Goal: Check status

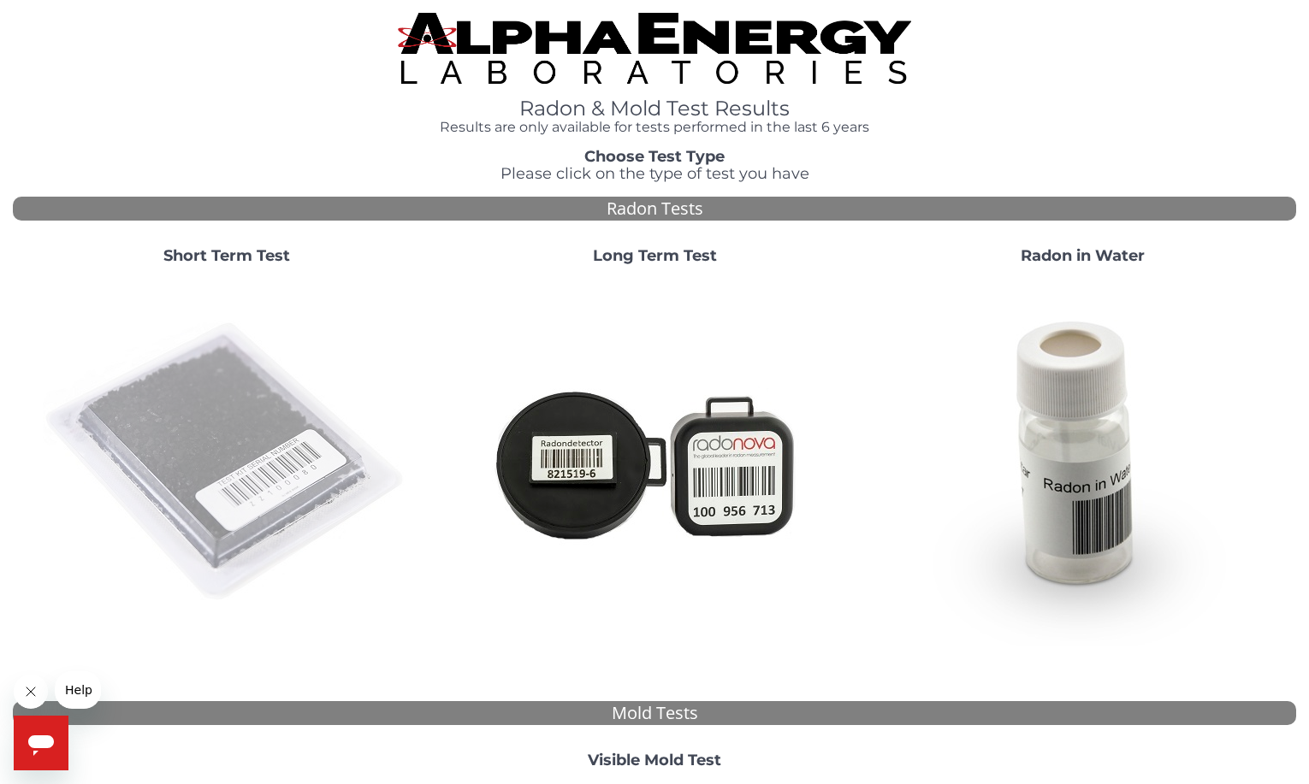
click at [205, 462] on img at bounding box center [227, 463] width 368 height 368
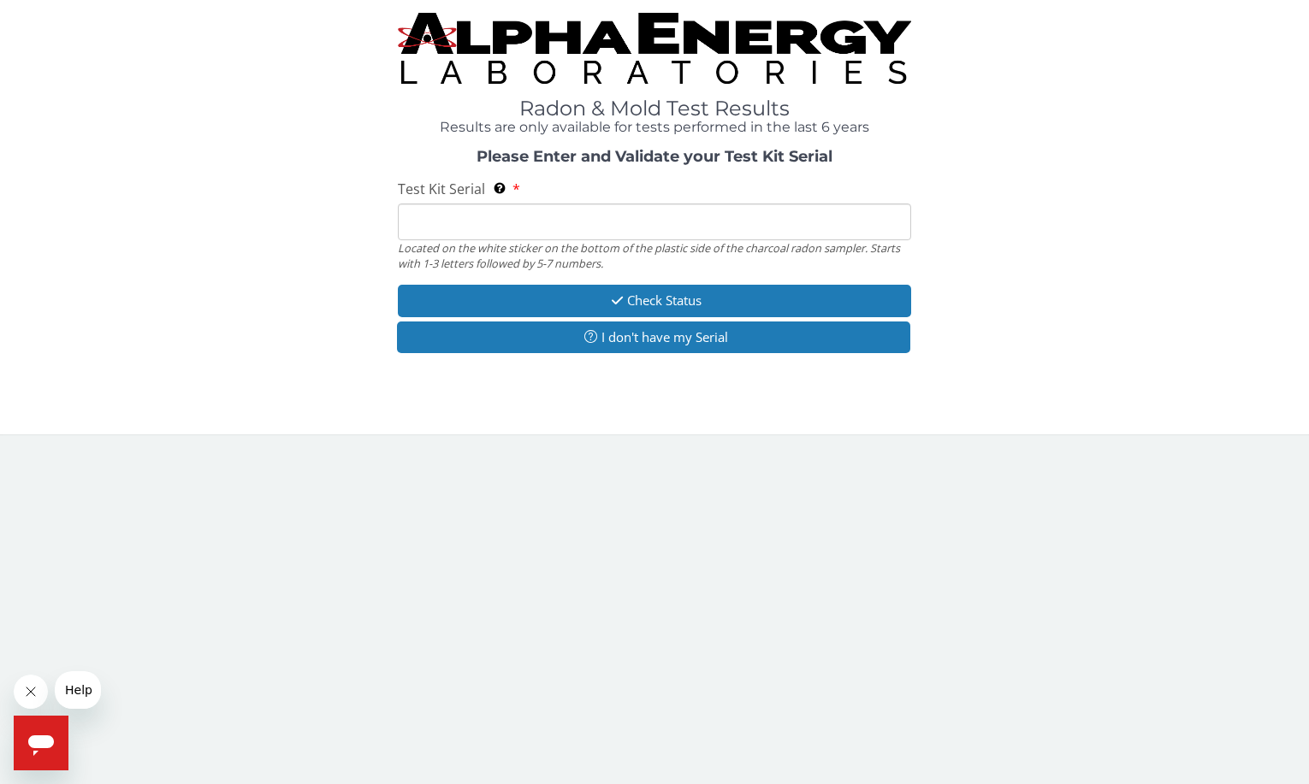
click at [470, 223] on input "Test Kit Serial Located on the white sticker on the bottom of the plastic side …" at bounding box center [654, 222] width 513 height 37
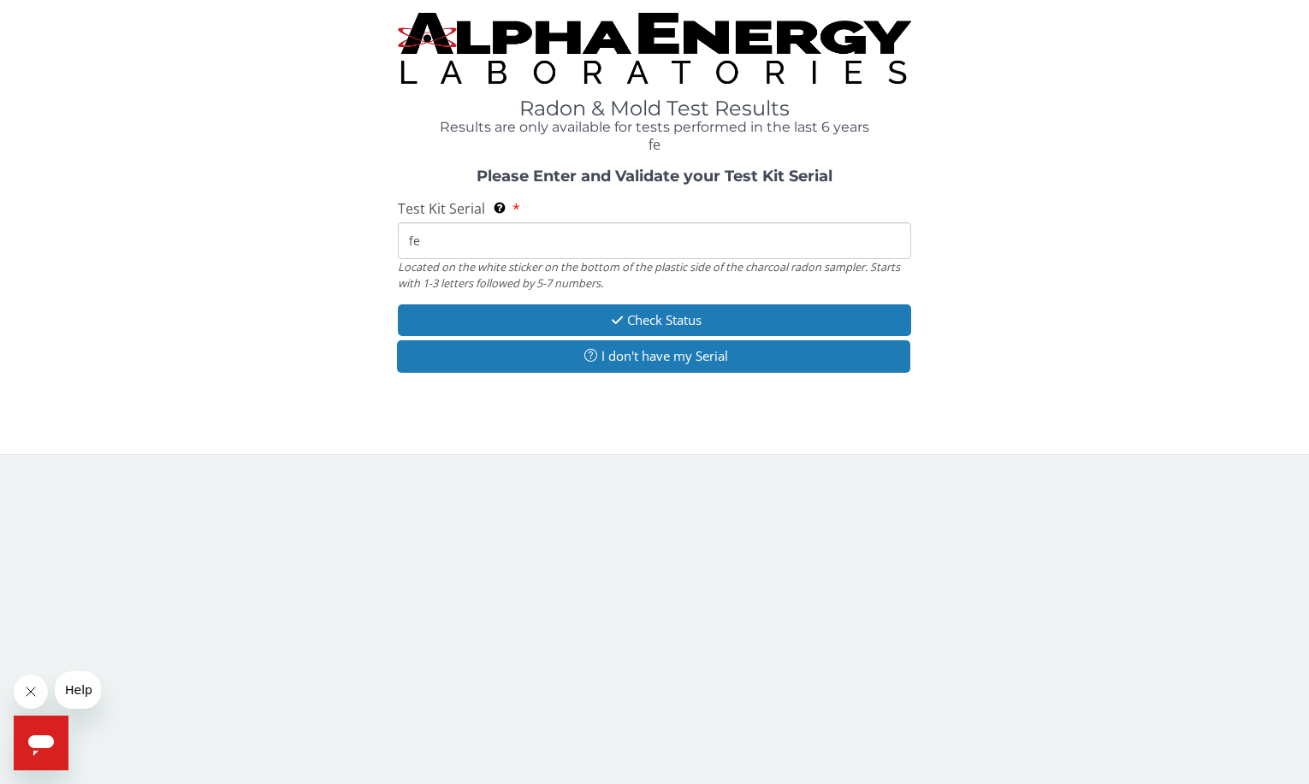
type input "f"
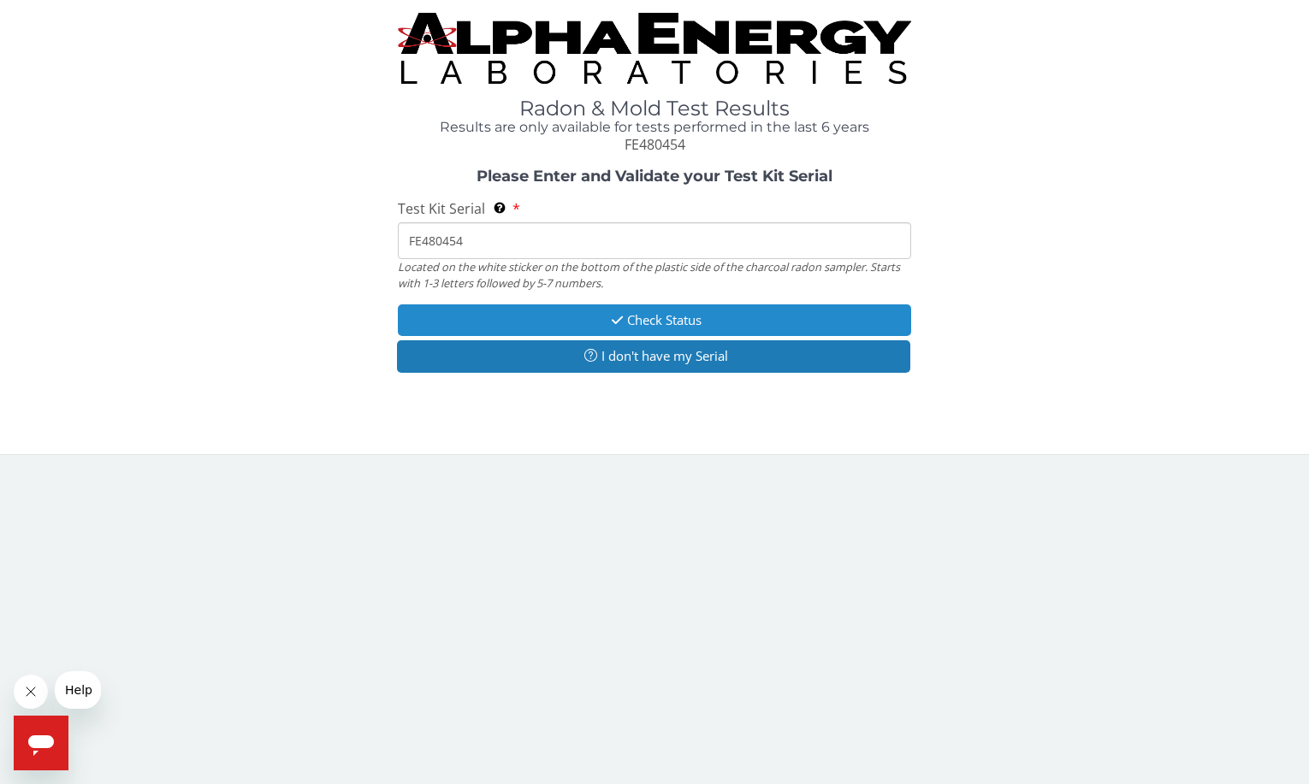
type input "FE480454"
click at [666, 316] on button "Check Status" at bounding box center [654, 321] width 513 height 32
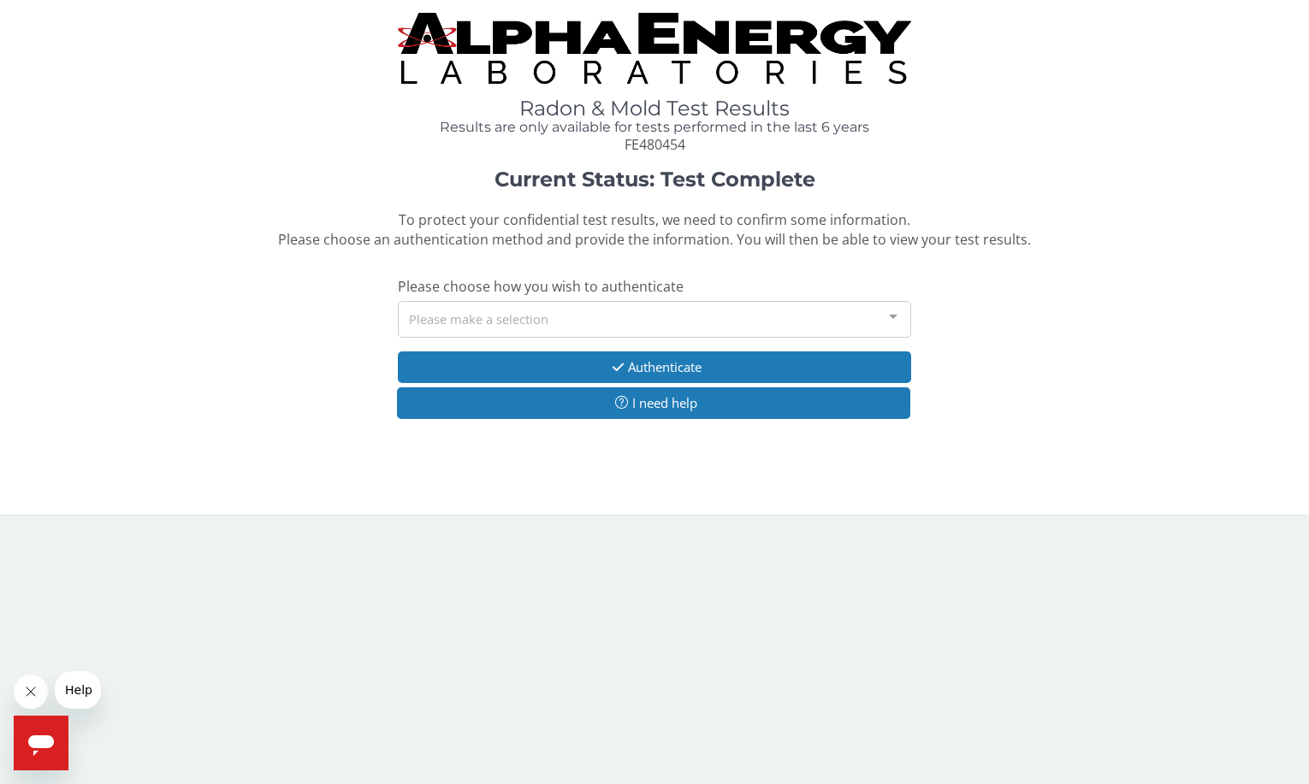
click at [615, 315] on div "Please make a selection" at bounding box center [654, 319] width 513 height 37
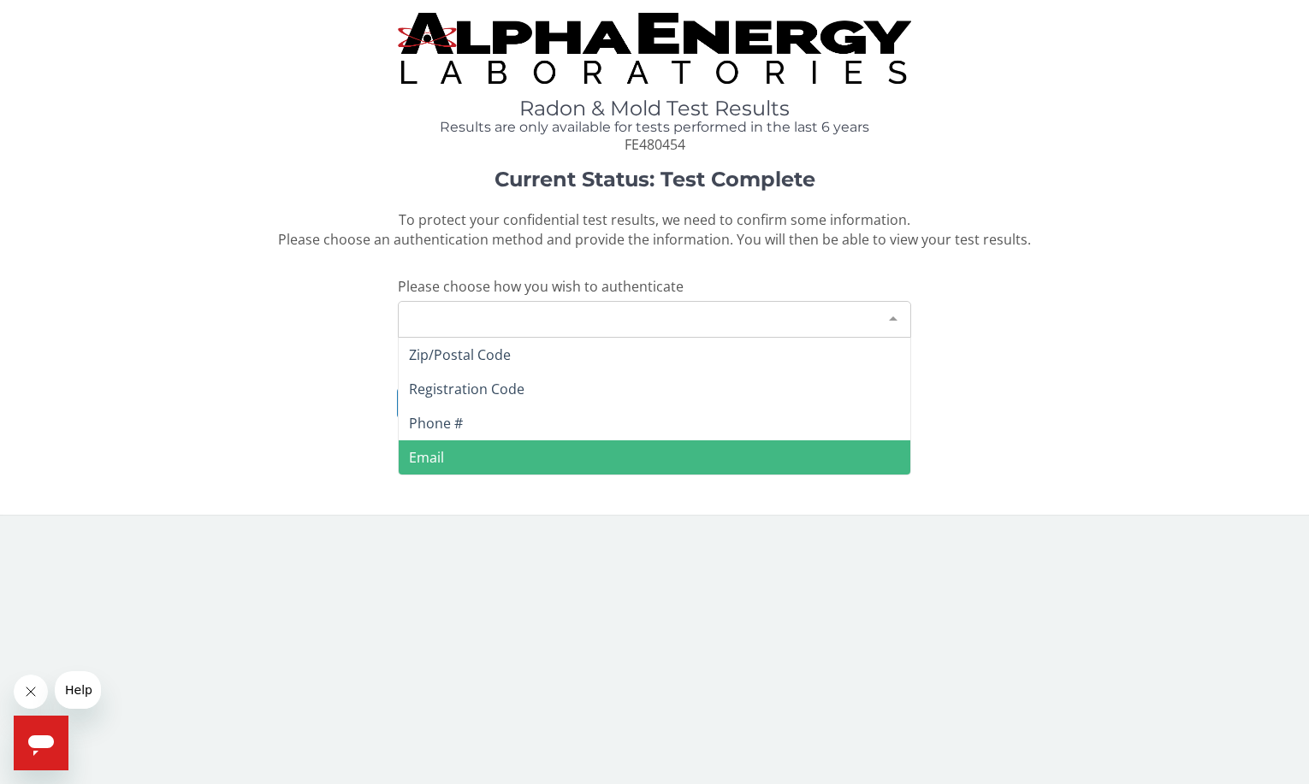
click at [478, 452] on span "Email" at bounding box center [655, 458] width 512 height 34
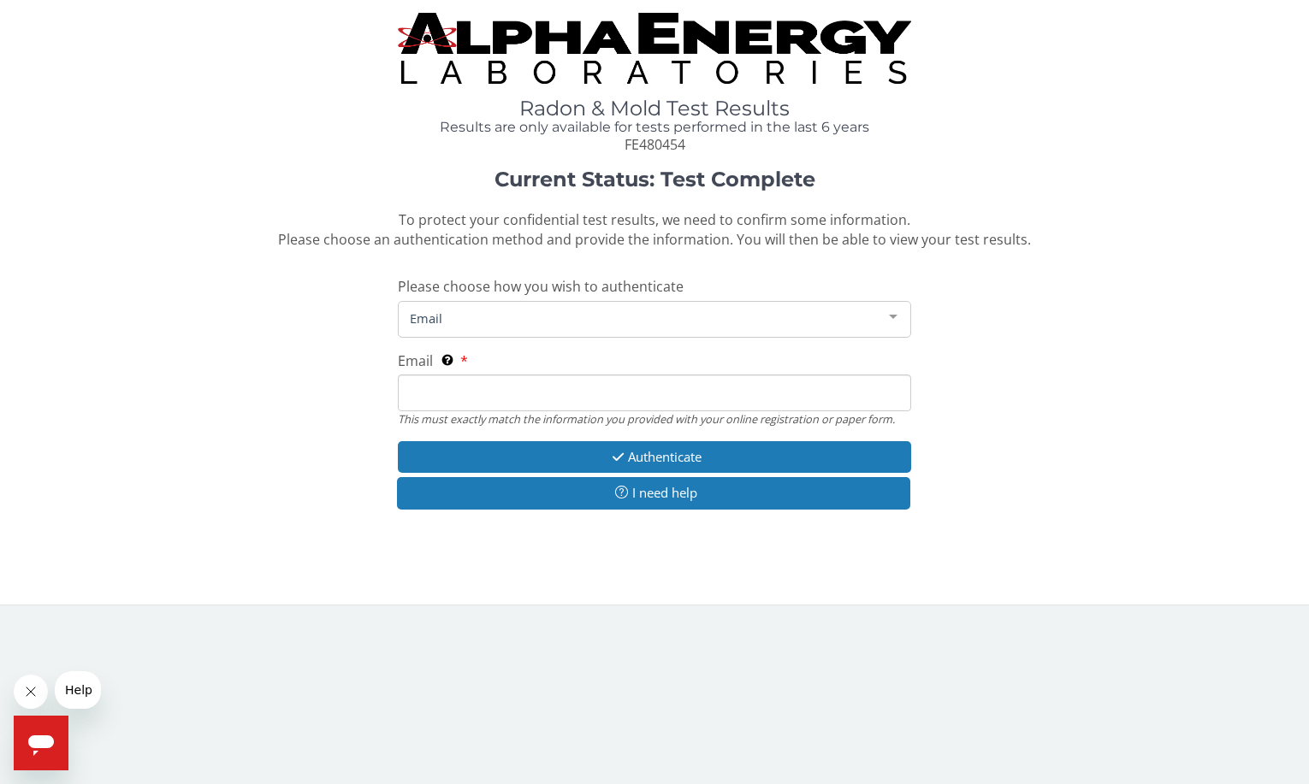
click at [463, 378] on input "Email This must exactly match the information you provided with your online reg…" at bounding box center [654, 393] width 513 height 37
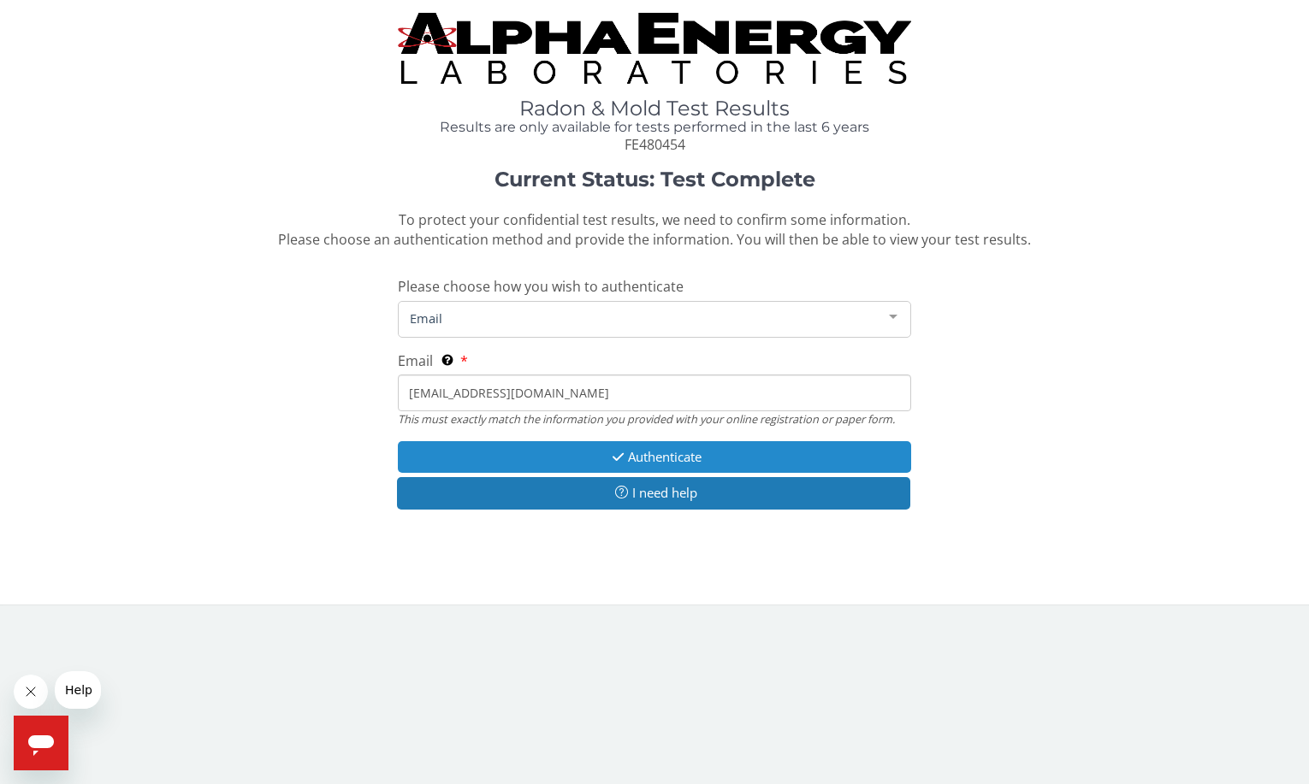
type input "[EMAIL_ADDRESS][DOMAIN_NAME]"
click at [518, 441] on button "Authenticate" at bounding box center [654, 457] width 513 height 32
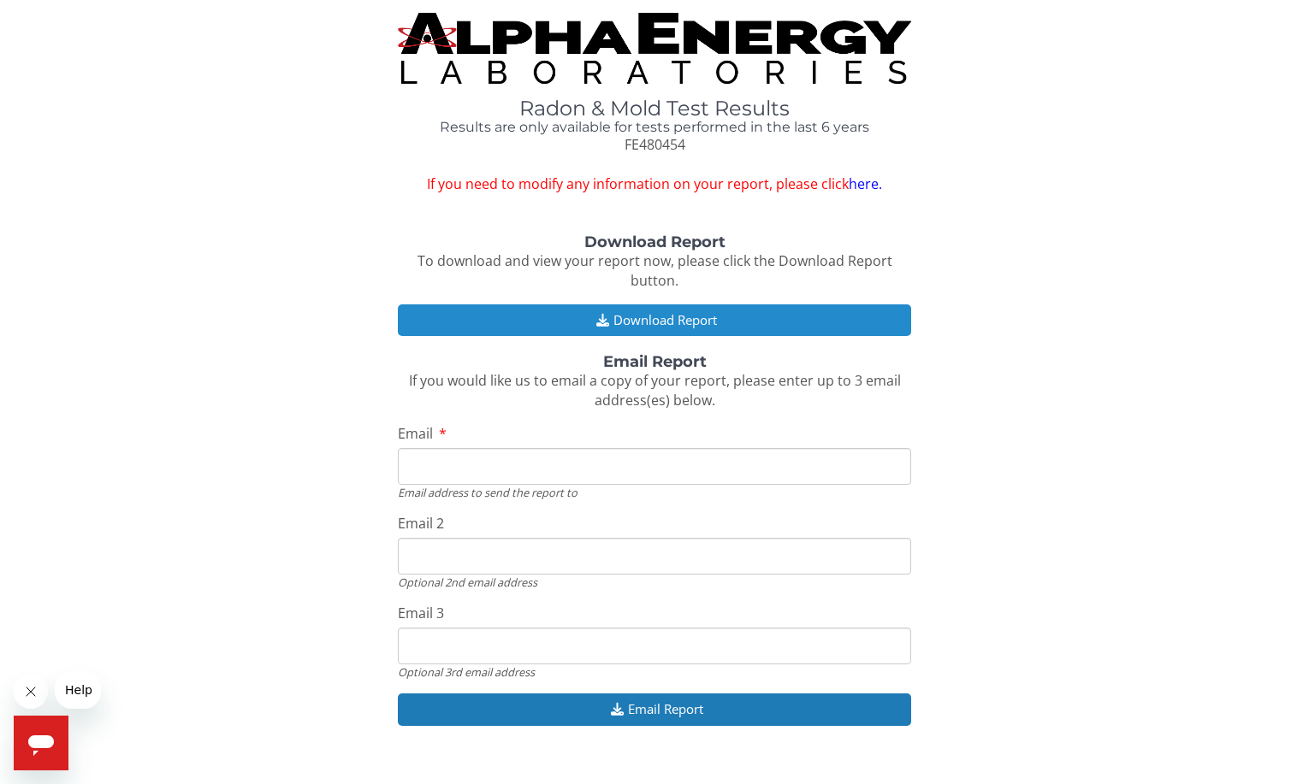
click at [665, 316] on button "Download Report" at bounding box center [654, 321] width 513 height 32
